Goal: Task Accomplishment & Management: Manage account settings

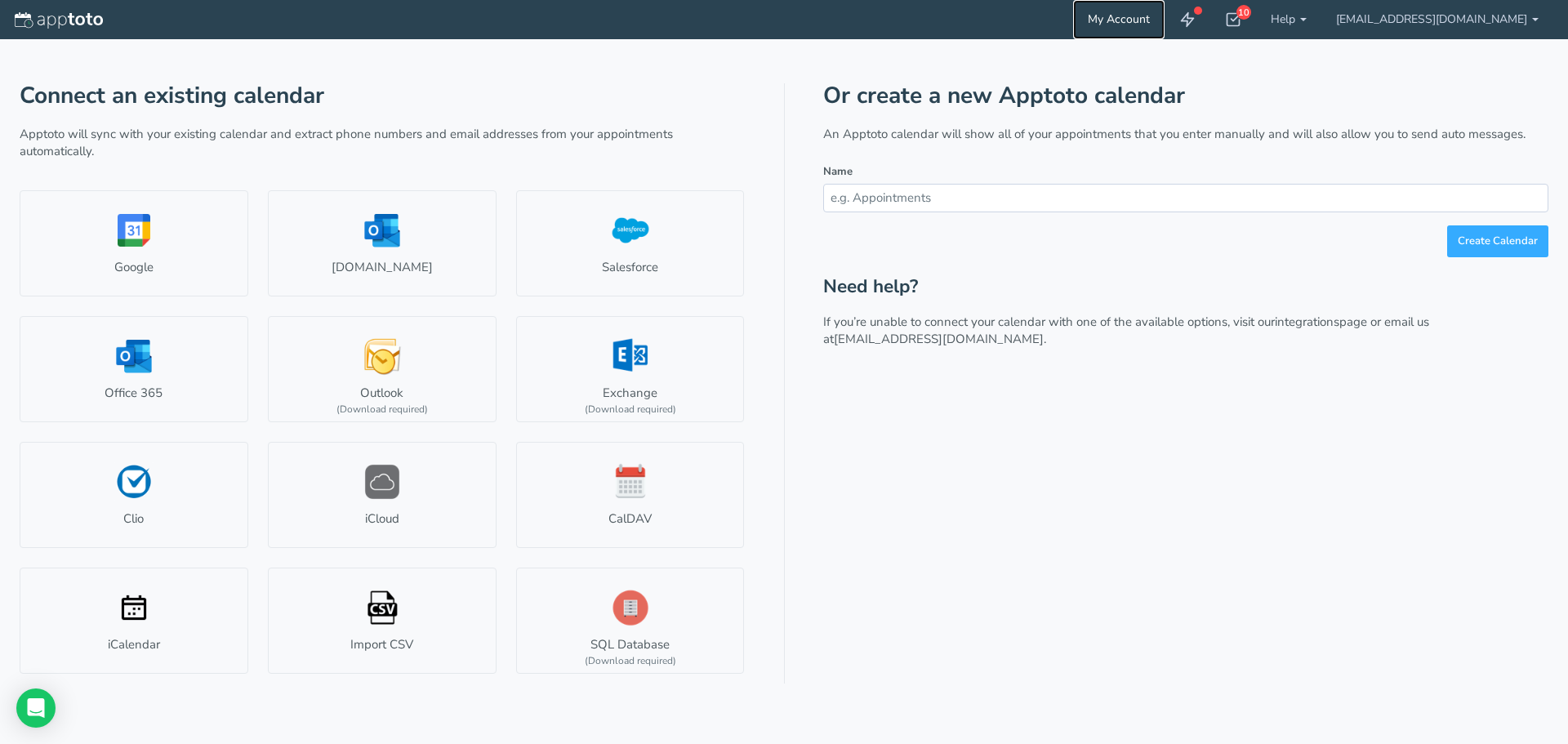
click at [1165, 18] on link "My Account" at bounding box center [1119, 19] width 91 height 39
click at [1530, 20] on link "[EMAIL_ADDRESS][DOMAIN_NAME]" at bounding box center [1437, 19] width 232 height 39
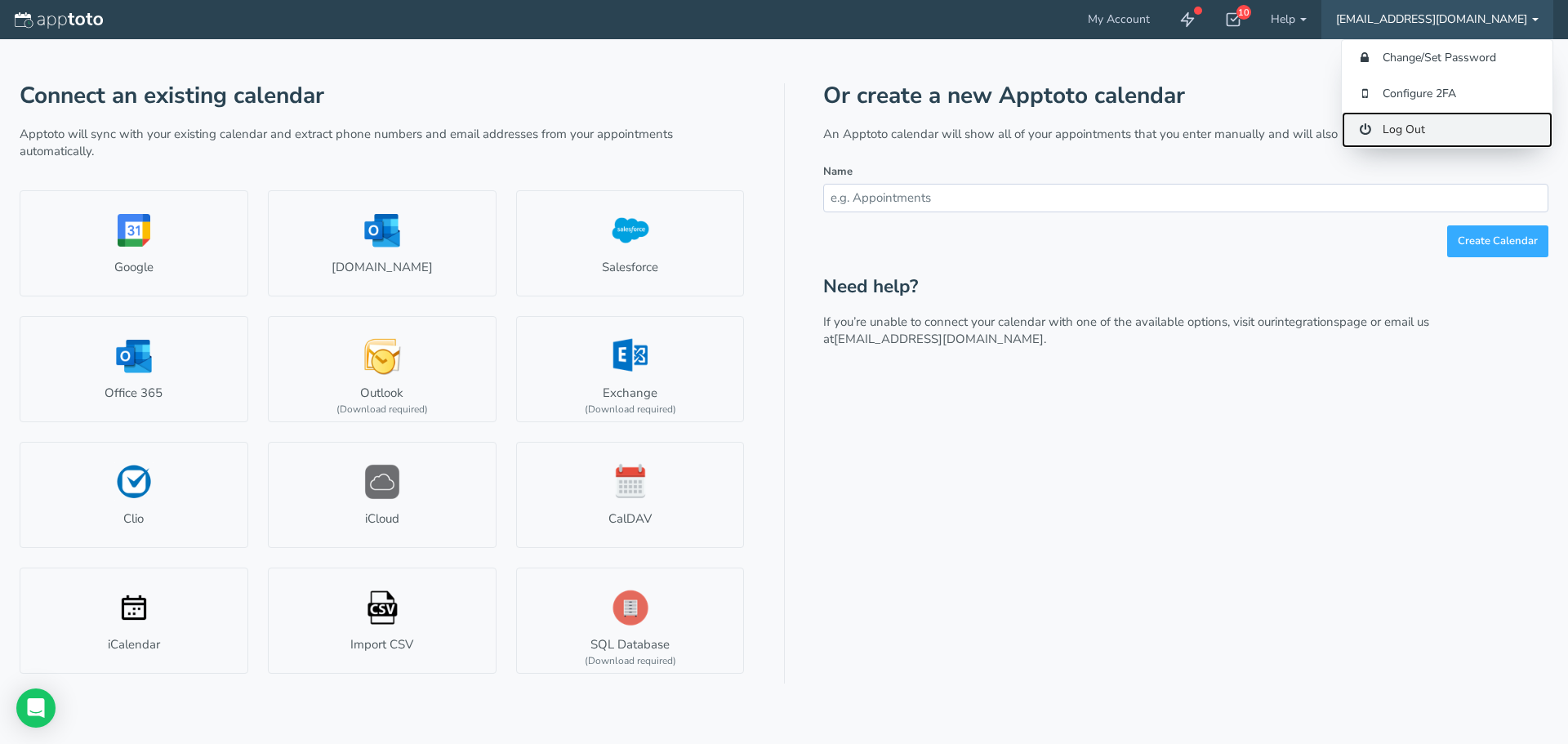
click at [1407, 130] on link "Log Out" at bounding box center [1447, 130] width 211 height 36
